Goal: Information Seeking & Learning: Learn about a topic

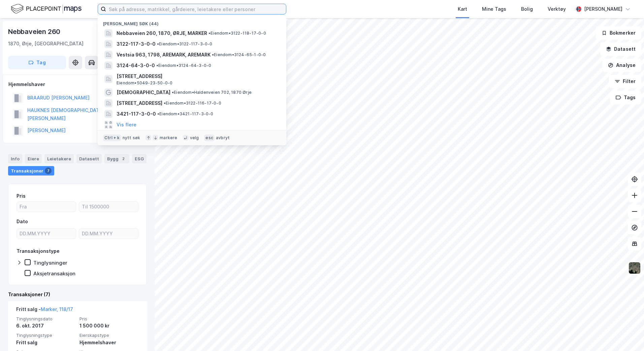
click at [161, 13] on input at bounding box center [196, 9] width 180 height 10
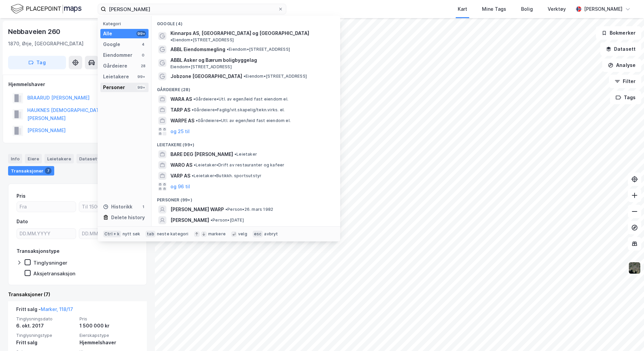
click at [117, 87] on div "Personer" at bounding box center [114, 87] width 22 height 8
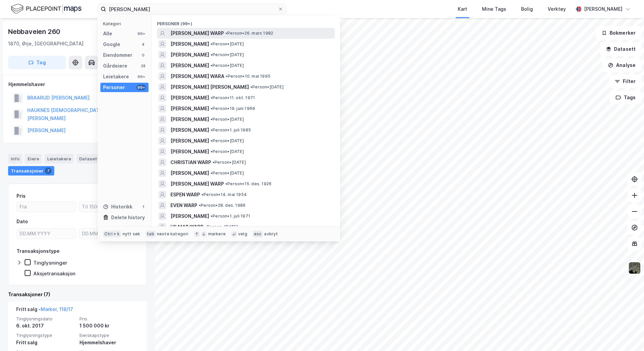
click at [193, 31] on span "[PERSON_NAME] WARP" at bounding box center [197, 33] width 54 height 8
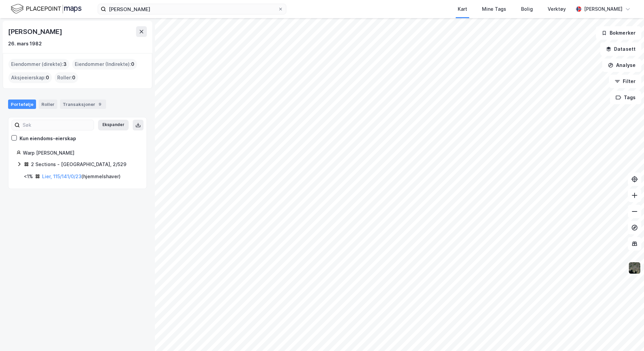
click at [21, 164] on icon at bounding box center [18, 164] width 5 height 5
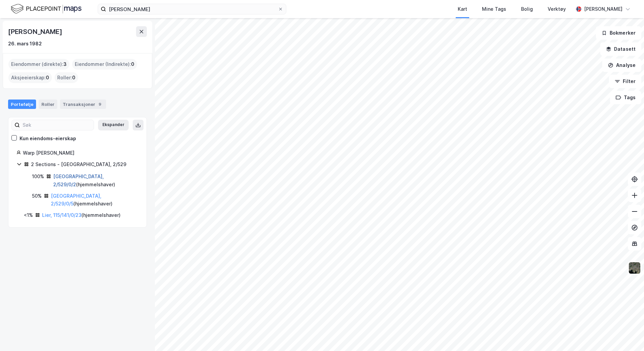
click at [71, 177] on link "[GEOGRAPHIC_DATA], 2/529/0/2" at bounding box center [78, 181] width 50 height 14
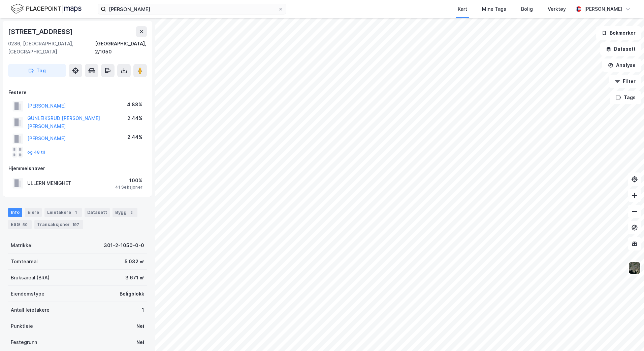
click at [303, 351] on html "[PERSON_NAME] warp Kart Mine Tags [PERSON_NAME] Verktøy [PERSON_NAME] [STREET_A…" at bounding box center [322, 175] width 644 height 351
click at [330, 351] on html "[PERSON_NAME] warp Kart Mine Tags [PERSON_NAME] Verktøy [PERSON_NAME] [STREET_A…" at bounding box center [322, 175] width 644 height 351
click at [386, 351] on html "[PERSON_NAME] warp Kart Mine Tags [PERSON_NAME] Verktøy [PERSON_NAME] [STREET_A…" at bounding box center [322, 175] width 644 height 351
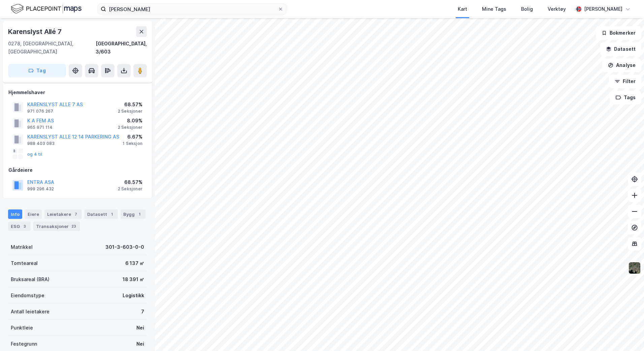
scroll to position [10, 0]
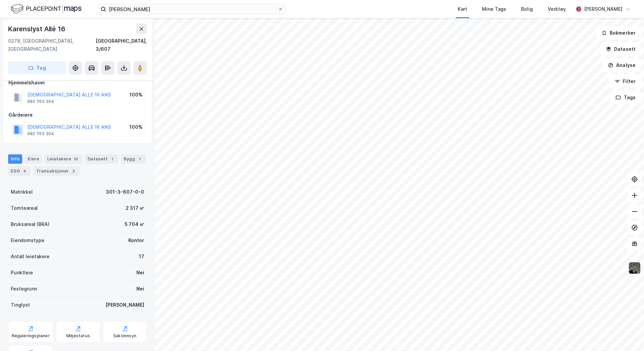
scroll to position [10, 0]
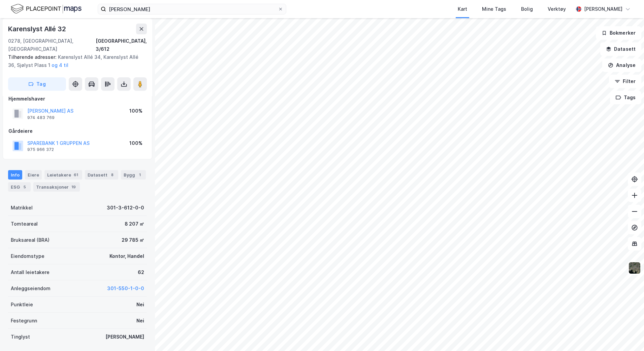
scroll to position [10, 0]
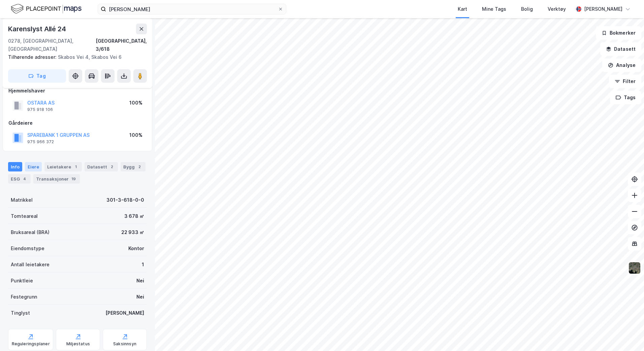
click at [28, 162] on div "Eiere" at bounding box center [33, 166] width 17 height 9
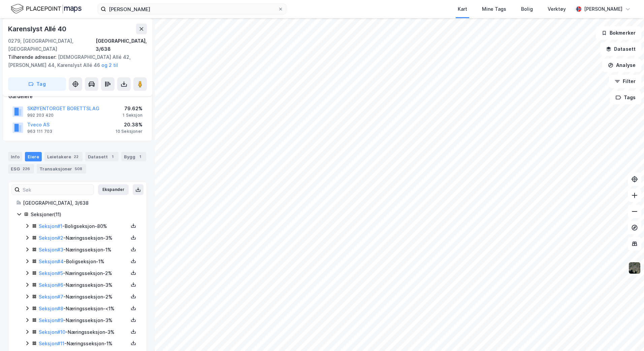
scroll to position [66, 0]
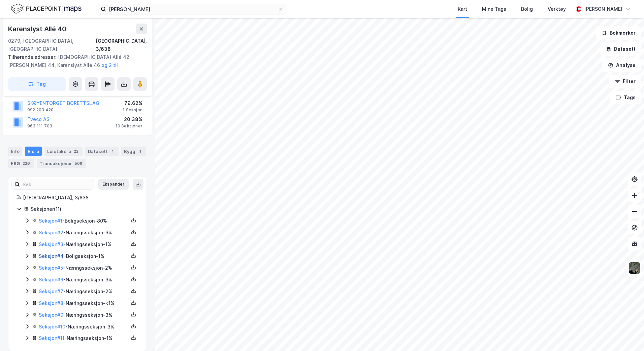
click at [49, 253] on link "Seksjon # 4" at bounding box center [51, 256] width 25 height 6
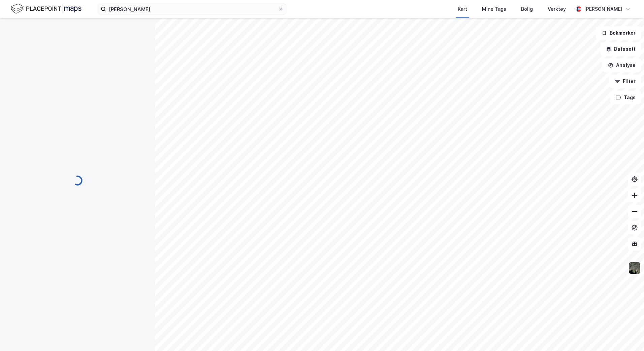
scroll to position [21, 0]
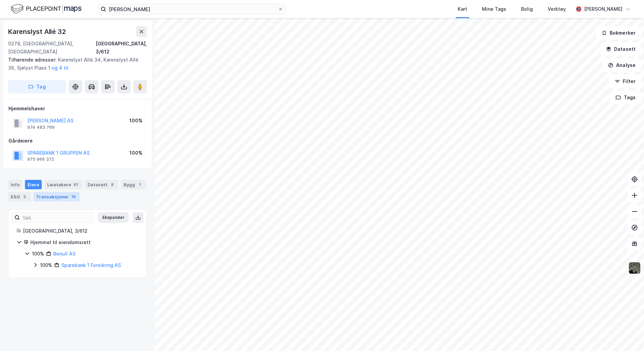
click at [46, 192] on div "Transaksjoner 19" at bounding box center [56, 196] width 46 height 9
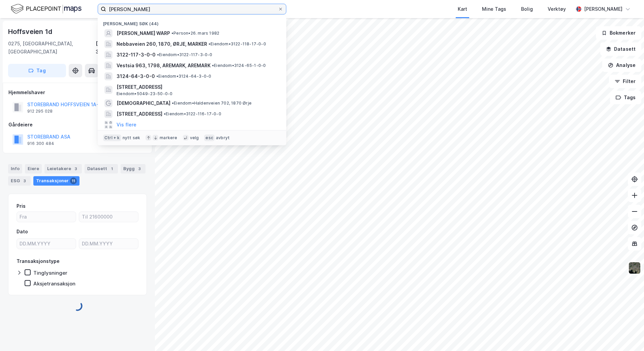
drag, startPoint x: 158, startPoint y: 7, endPoint x: 91, endPoint y: 12, distance: 66.5
click at [91, 12] on div "[PERSON_NAME] warp [PERSON_NAME] søk (44) [PERSON_NAME] WARP • Person • 26. mar…" at bounding box center [322, 9] width 644 height 18
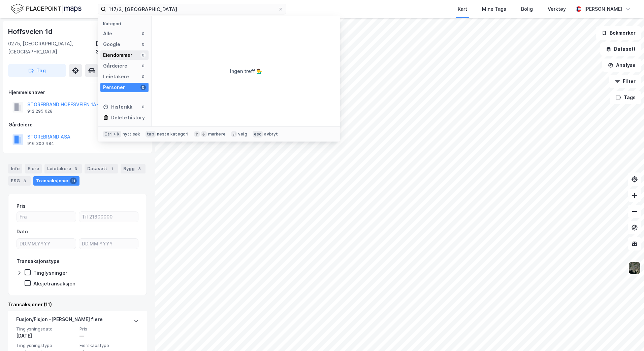
click at [117, 55] on div "Eiendommer" at bounding box center [117, 55] width 29 height 8
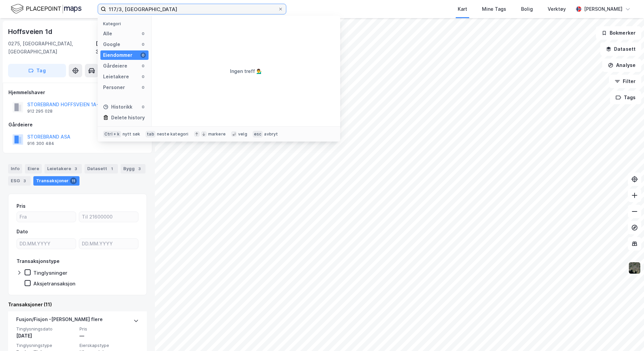
click at [169, 9] on input "117/3, [GEOGRAPHIC_DATA]" at bounding box center [192, 9] width 172 height 10
type input "1"
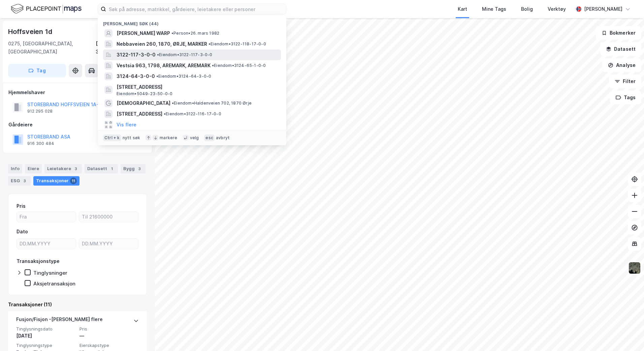
click at [158, 55] on span "•" at bounding box center [158, 54] width 2 height 5
